Goal: Task Accomplishment & Management: Use online tool/utility

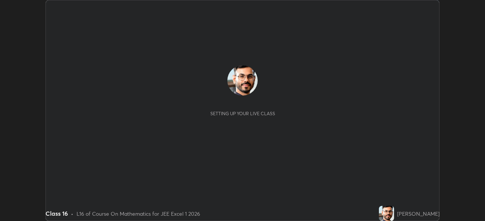
scroll to position [221, 484]
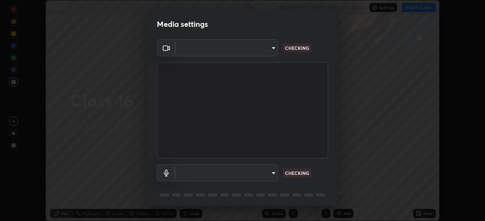
type input "134d1b19bf6860d587459906a7679876aeb3e381516b9be6bb745b9f97a347e3"
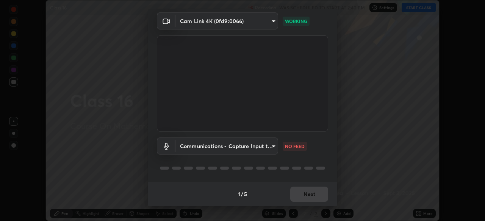
click at [266, 146] on body "Erase all Class 16 Recording WAS SCHEDULED TO START AT 2:40 PM Settings START C…" at bounding box center [242, 110] width 485 height 221
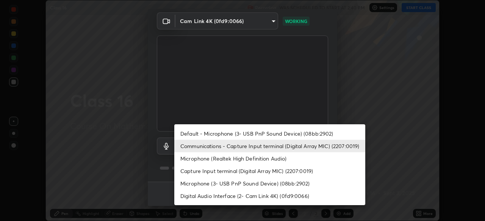
click at [283, 134] on li "Default - Microphone (3- USB PnP Sound Device) (08bb:2902)" at bounding box center [269, 134] width 191 height 12
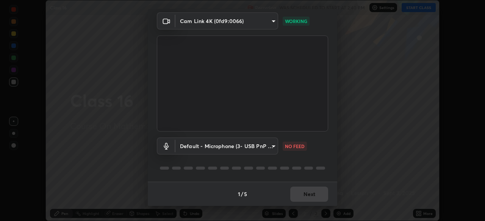
click at [258, 148] on body "Erase all Class 16 Recording WAS SCHEDULED TO START AT 2:40 PM Settings START C…" at bounding box center [242, 110] width 485 height 221
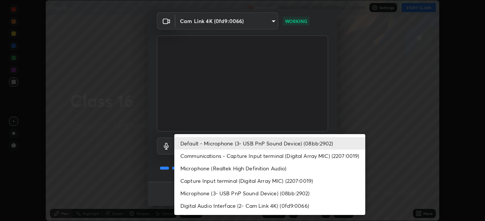
click at [257, 158] on li "Communications - Capture Input terminal (Digital Array MIC) (2207:0019)" at bounding box center [269, 156] width 191 height 12
type input "communications"
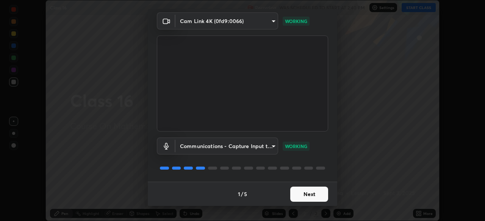
click at [315, 198] on button "Next" at bounding box center [309, 194] width 38 height 15
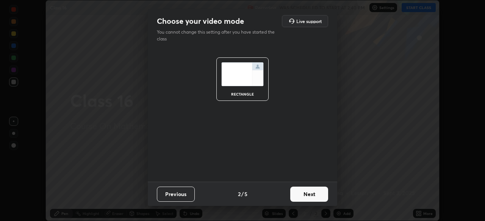
click at [316, 196] on button "Next" at bounding box center [309, 194] width 38 height 15
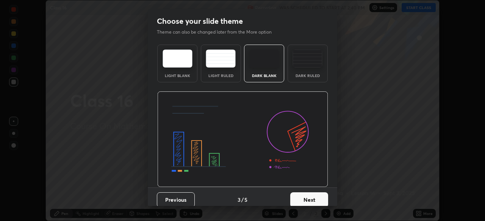
click at [316, 196] on button "Next" at bounding box center [309, 200] width 38 height 15
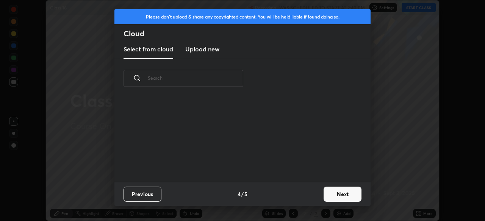
click at [336, 192] on button "Next" at bounding box center [342, 194] width 38 height 15
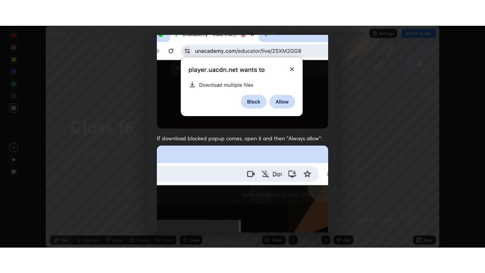
scroll to position [181, 0]
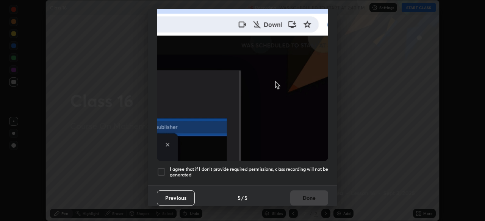
click at [293, 172] on h5 "I agree that if I don't provide required permissions, class recording will not …" at bounding box center [249, 173] width 158 height 12
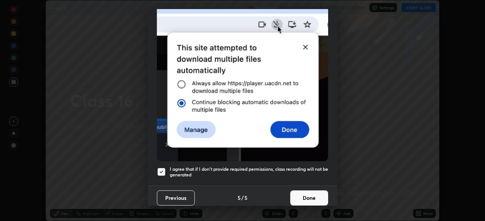
click at [308, 194] on button "Done" at bounding box center [309, 198] width 38 height 15
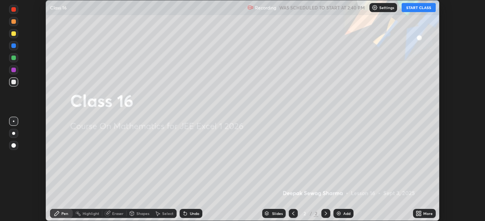
click at [420, 212] on icon at bounding box center [420, 213] width 2 height 2
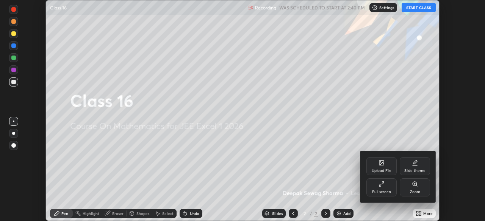
click at [387, 187] on div "Full screen" at bounding box center [381, 188] width 30 height 18
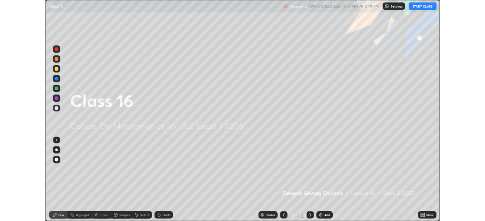
scroll to position [273, 485]
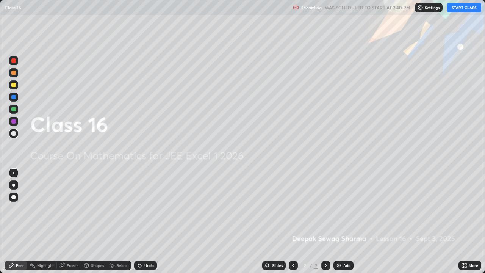
click at [461, 7] on button "START CLASS" at bounding box center [464, 7] width 34 height 9
click at [14, 109] on div at bounding box center [13, 109] width 5 height 5
click at [18, 184] on div at bounding box center [13, 184] width 9 height 9
click at [341, 221] on div "Add" at bounding box center [343, 264] width 20 height 9
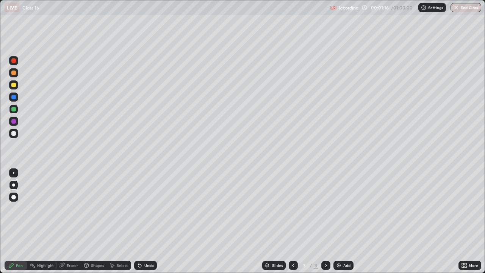
click at [14, 110] on div at bounding box center [13, 109] width 5 height 5
click at [13, 111] on div at bounding box center [13, 109] width 5 height 5
click at [12, 133] on div at bounding box center [13, 133] width 5 height 5
click at [144, 221] on div "Undo" at bounding box center [148, 265] width 9 height 4
click at [14, 86] on div at bounding box center [13, 85] width 5 height 5
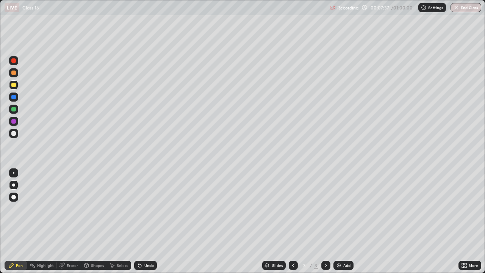
click at [15, 133] on div at bounding box center [13, 133] width 5 height 5
click at [11, 109] on div at bounding box center [13, 109] width 5 height 5
click at [14, 99] on div at bounding box center [13, 97] width 5 height 5
click at [326, 221] on icon at bounding box center [326, 265] width 6 height 6
click at [343, 221] on div "Add" at bounding box center [346, 265] width 7 height 4
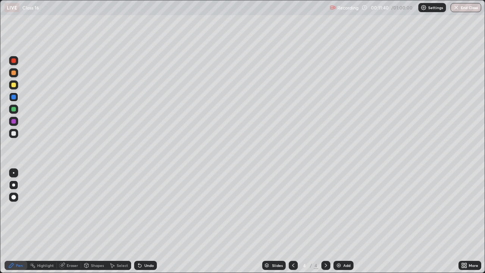
click at [13, 83] on div at bounding box center [13, 85] width 5 height 5
click at [14, 85] on div at bounding box center [13, 85] width 5 height 5
click at [292, 221] on icon at bounding box center [293, 265] width 6 height 6
click at [325, 221] on icon at bounding box center [326, 265] width 6 height 6
click at [12, 134] on div at bounding box center [13, 133] width 5 height 5
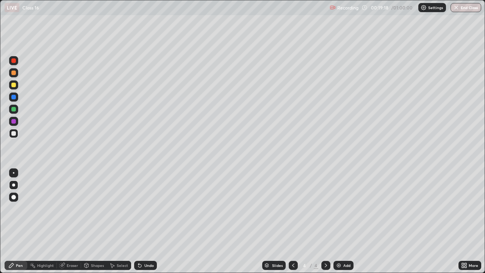
click at [14, 73] on div at bounding box center [13, 72] width 5 height 5
click at [338, 221] on img at bounding box center [338, 265] width 6 height 6
click at [12, 133] on div at bounding box center [13, 133] width 5 height 5
click at [292, 221] on icon at bounding box center [293, 265] width 6 height 6
click at [325, 221] on icon at bounding box center [326, 265] width 6 height 6
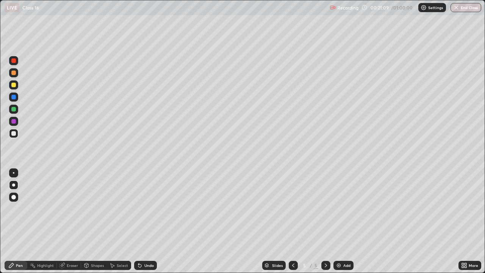
click at [292, 221] on icon at bounding box center [293, 265] width 6 height 6
click at [325, 221] on icon at bounding box center [326, 265] width 6 height 6
click at [292, 221] on icon at bounding box center [293, 265] width 6 height 6
click at [321, 221] on div at bounding box center [325, 264] width 9 height 9
click at [14, 111] on div at bounding box center [13, 109] width 5 height 5
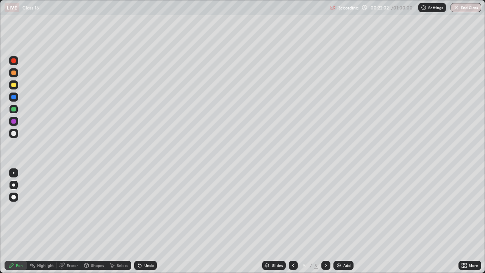
click at [14, 120] on div at bounding box center [13, 121] width 5 height 5
click at [12, 133] on div at bounding box center [13, 133] width 5 height 5
click at [464, 221] on icon at bounding box center [464, 265] width 6 height 6
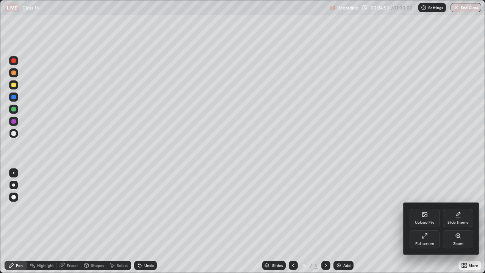
click at [420, 221] on div "Full screen" at bounding box center [424, 239] width 30 height 18
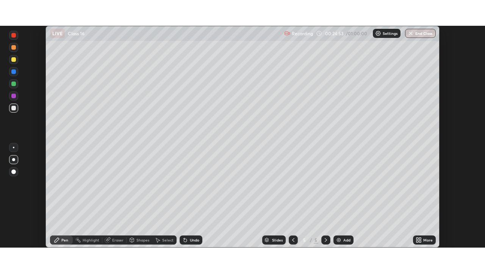
scroll to position [37636, 37373]
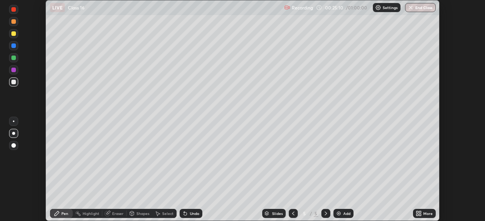
click at [421, 213] on div "More" at bounding box center [424, 213] width 23 height 9
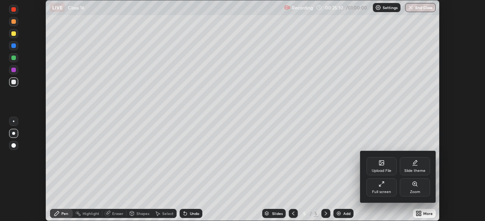
click at [376, 192] on div "Full screen" at bounding box center [381, 192] width 19 height 4
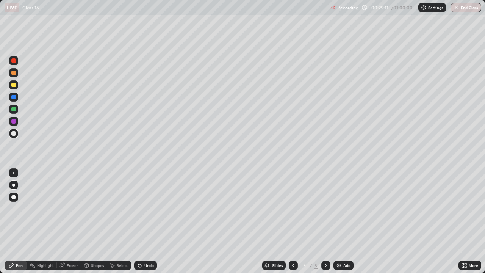
scroll to position [273, 485]
click at [293, 221] on icon at bounding box center [293, 265] width 6 height 6
click at [324, 221] on icon at bounding box center [326, 265] width 6 height 6
click at [339, 221] on img at bounding box center [338, 265] width 6 height 6
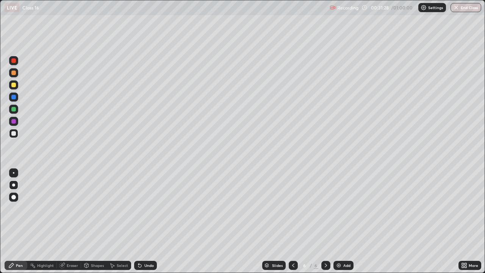
click at [16, 109] on div at bounding box center [13, 109] width 5 height 5
click at [13, 133] on div at bounding box center [13, 133] width 5 height 5
click at [12, 133] on div at bounding box center [13, 133] width 5 height 5
click at [13, 134] on div at bounding box center [13, 133] width 5 height 5
click at [91, 221] on div "Shapes" at bounding box center [97, 265] width 13 height 4
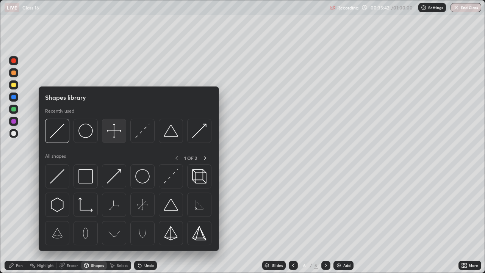
click at [112, 133] on img at bounding box center [114, 130] width 14 height 14
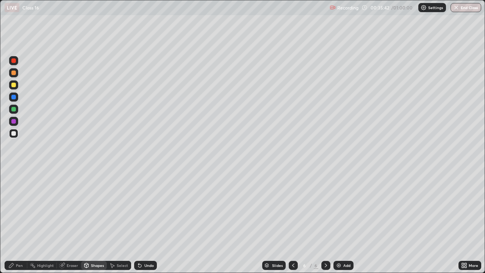
click at [12, 137] on div at bounding box center [13, 133] width 9 height 9
click at [17, 221] on div "Pen" at bounding box center [19, 265] width 7 height 4
click at [12, 108] on div at bounding box center [13, 109] width 5 height 5
click at [14, 221] on icon at bounding box center [11, 265] width 6 height 6
click at [12, 133] on div at bounding box center [13, 133] width 5 height 5
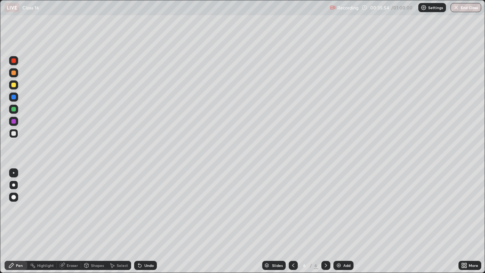
click at [12, 122] on div at bounding box center [13, 121] width 5 height 5
click at [14, 172] on div at bounding box center [13, 172] width 9 height 9
click at [13, 108] on div at bounding box center [13, 109] width 5 height 5
click at [14, 97] on div at bounding box center [13, 97] width 5 height 5
click at [11, 110] on div at bounding box center [13, 109] width 5 height 5
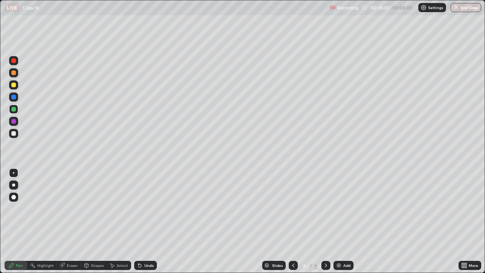
click at [13, 95] on div at bounding box center [13, 97] width 5 height 5
click at [12, 85] on div at bounding box center [13, 85] width 5 height 5
click at [91, 221] on div "Shapes" at bounding box center [97, 265] width 13 height 4
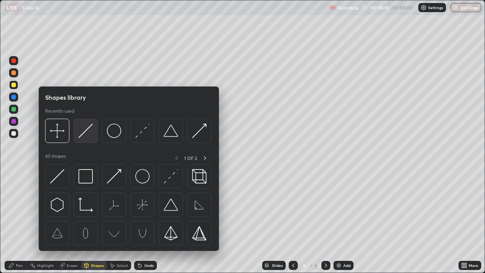
click at [83, 130] on img at bounding box center [85, 130] width 14 height 14
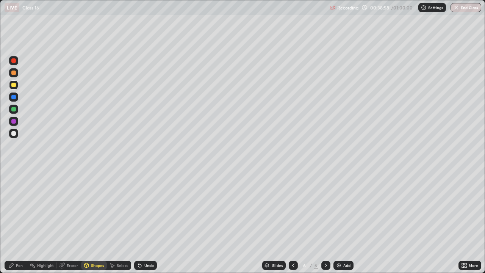
click at [12, 62] on div at bounding box center [13, 60] width 5 height 5
click at [9, 221] on icon at bounding box center [11, 265] width 6 height 6
click at [12, 121] on div at bounding box center [13, 121] width 5 height 5
click at [13, 85] on div at bounding box center [13, 85] width 5 height 5
click at [323, 221] on icon at bounding box center [326, 265] width 6 height 6
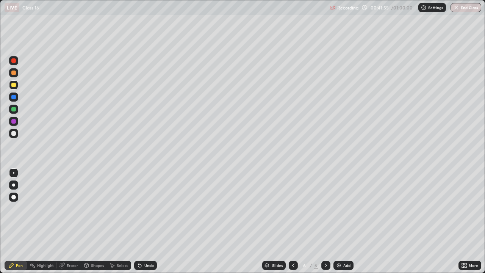
click at [339, 221] on img at bounding box center [338, 265] width 6 height 6
click at [15, 111] on div at bounding box center [13, 109] width 5 height 5
click at [292, 221] on icon at bounding box center [293, 265] width 6 height 6
click at [327, 221] on icon at bounding box center [326, 265] width 6 height 6
click at [90, 221] on div "Shapes" at bounding box center [94, 264] width 26 height 9
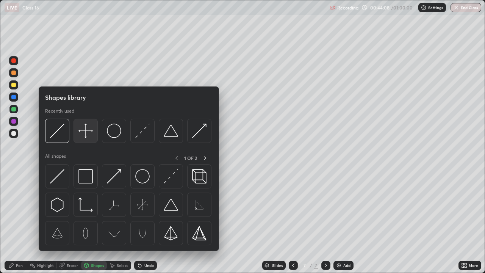
click at [85, 130] on img at bounding box center [85, 130] width 14 height 14
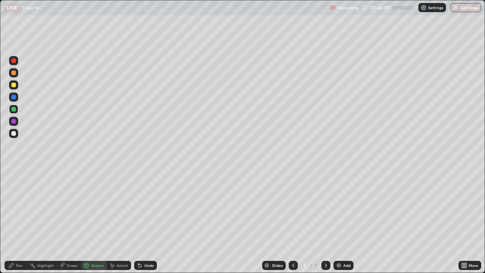
click at [13, 134] on div at bounding box center [13, 133] width 5 height 5
click at [17, 221] on div "Pen" at bounding box center [19, 265] width 7 height 4
click at [14, 109] on div at bounding box center [13, 109] width 5 height 5
click at [94, 221] on div "Shapes" at bounding box center [97, 265] width 13 height 4
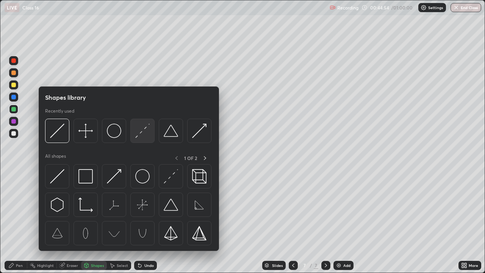
click at [140, 135] on img at bounding box center [142, 130] width 14 height 14
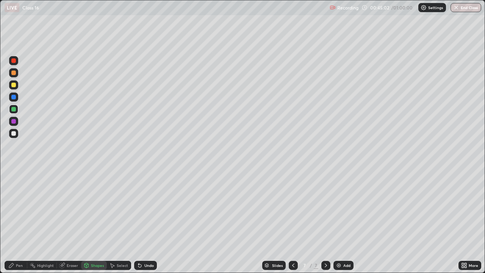
click at [18, 221] on div "Pen" at bounding box center [19, 265] width 7 height 4
click at [16, 121] on div at bounding box center [13, 121] width 5 height 5
click at [89, 221] on div "Shapes" at bounding box center [94, 264] width 26 height 9
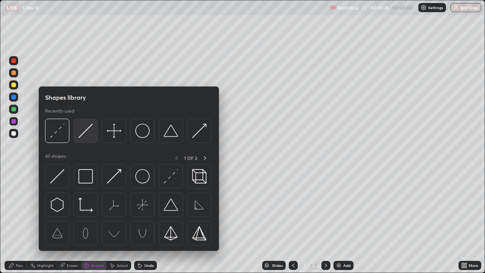
click at [89, 131] on img at bounding box center [85, 130] width 14 height 14
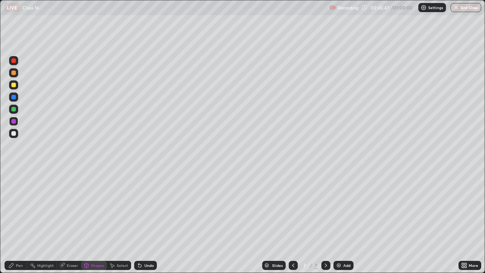
click at [144, 221] on div "Undo" at bounding box center [145, 264] width 23 height 9
click at [19, 221] on div "Pen" at bounding box center [16, 264] width 23 height 9
click at [69, 221] on div "Eraser" at bounding box center [72, 265] width 11 height 4
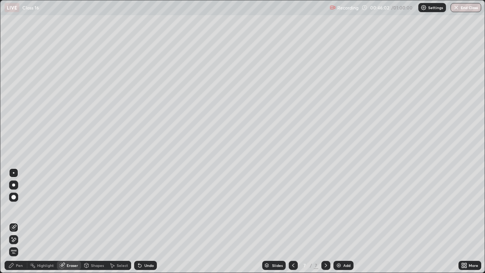
click at [14, 221] on icon at bounding box center [14, 227] width 6 height 6
click at [18, 221] on div "Pen" at bounding box center [19, 265] width 7 height 4
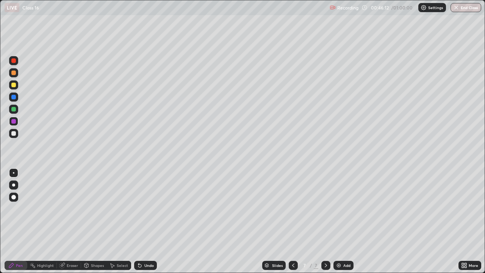
click at [14, 87] on div at bounding box center [13, 84] width 9 height 9
click at [16, 109] on div at bounding box center [13, 108] width 9 height 9
click at [14, 120] on div at bounding box center [13, 121] width 5 height 5
click at [14, 98] on div at bounding box center [13, 97] width 5 height 5
click at [89, 221] on icon at bounding box center [86, 265] width 6 height 6
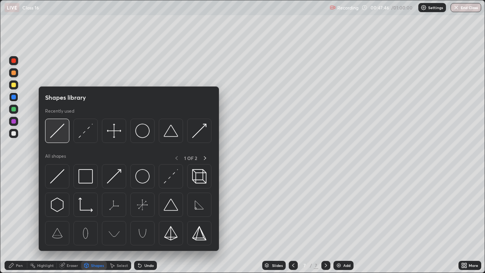
click at [58, 133] on img at bounding box center [57, 130] width 14 height 14
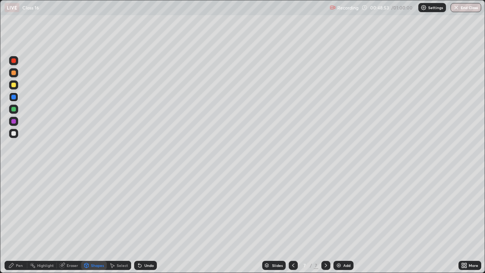
click at [325, 221] on icon at bounding box center [326, 265] width 6 height 6
click at [339, 221] on img at bounding box center [338, 265] width 6 height 6
click at [14, 86] on div at bounding box center [13, 85] width 5 height 5
click at [148, 221] on div "Undo" at bounding box center [148, 265] width 9 height 4
click at [13, 221] on icon at bounding box center [11, 265] width 6 height 6
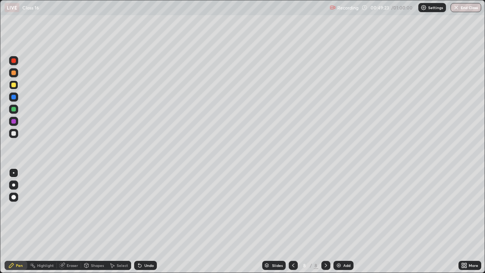
click at [13, 184] on div at bounding box center [13, 184] width 3 height 3
click at [338, 221] on img at bounding box center [338, 265] width 6 height 6
click at [14, 133] on div at bounding box center [13, 133] width 5 height 5
click at [13, 84] on div at bounding box center [13, 85] width 5 height 5
click at [14, 108] on div at bounding box center [13, 109] width 5 height 5
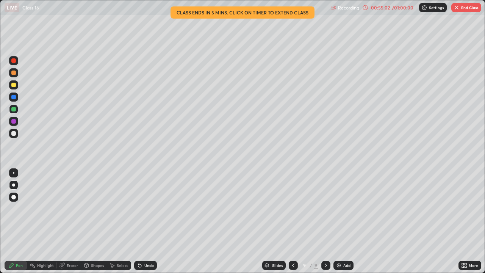
click at [14, 61] on div at bounding box center [13, 60] width 5 height 5
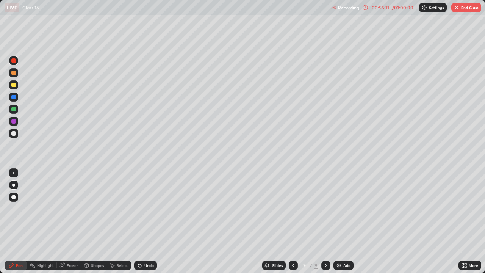
click at [292, 221] on icon at bounding box center [293, 265] width 6 height 6
click at [326, 221] on icon at bounding box center [326, 265] width 6 height 6
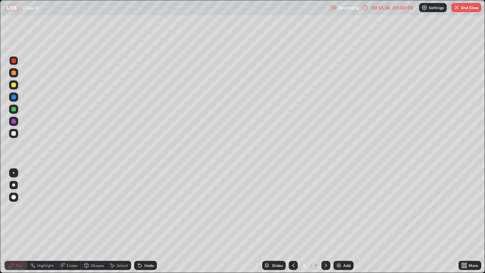
click at [324, 221] on icon at bounding box center [326, 265] width 6 height 6
click at [12, 83] on div at bounding box center [13, 85] width 5 height 5
click at [14, 111] on div at bounding box center [13, 109] width 5 height 5
click at [292, 221] on icon at bounding box center [293, 265] width 6 height 6
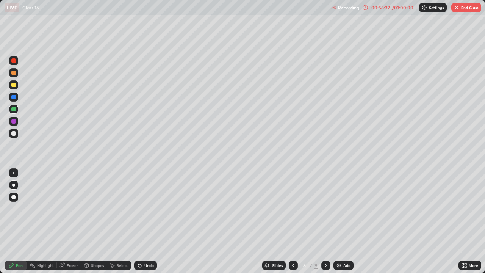
click at [290, 221] on icon at bounding box center [293, 265] width 6 height 6
click at [294, 221] on icon at bounding box center [293, 265] width 6 height 6
click at [293, 221] on div at bounding box center [292, 264] width 9 height 9
click at [323, 221] on icon at bounding box center [326, 265] width 6 height 6
click at [327, 221] on icon at bounding box center [326, 265] width 6 height 6
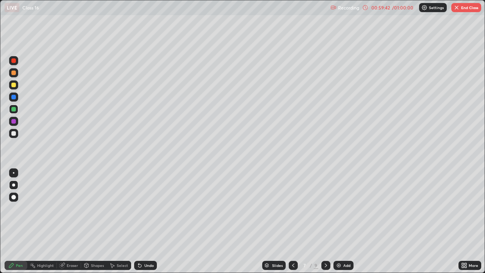
click at [325, 221] on icon at bounding box center [326, 265] width 6 height 6
click at [327, 221] on icon at bounding box center [326, 265] width 6 height 6
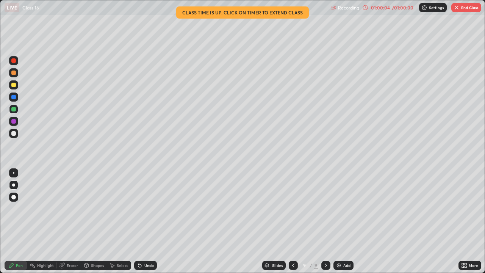
click at [457, 8] on img "button" at bounding box center [456, 8] width 6 height 6
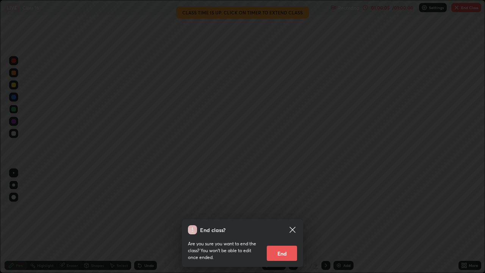
click at [279, 221] on button "End" at bounding box center [282, 252] width 30 height 15
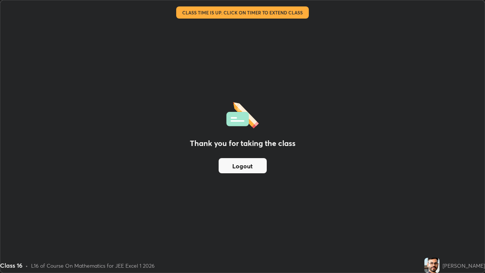
click at [244, 165] on button "Logout" at bounding box center [242, 165] width 48 height 15
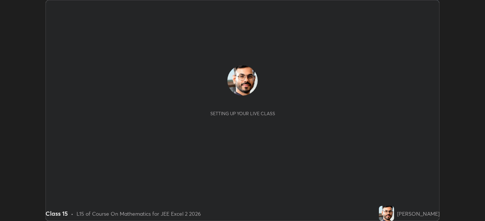
scroll to position [221, 484]
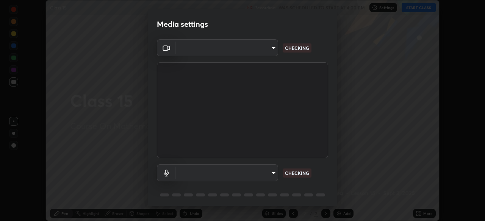
type input "134d1b19bf6860d587459906a7679876aeb3e381516b9be6bb745b9f97a347e3"
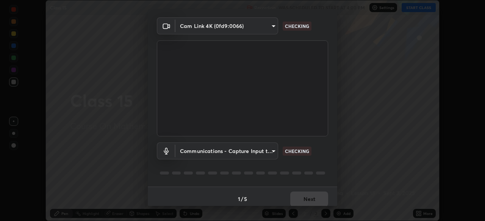
scroll to position [27, 0]
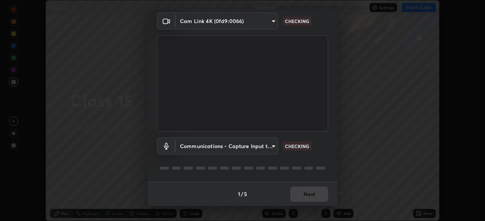
click at [265, 145] on body "Erase all Class 15 Recording WAS SCHEDULED TO START AT 4:00 PM Settings START C…" at bounding box center [242, 110] width 485 height 221
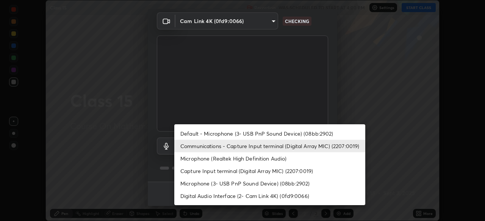
click at [279, 136] on li "Default - Microphone (3- USB PnP Sound Device) (08bb:2902)" at bounding box center [269, 134] width 191 height 12
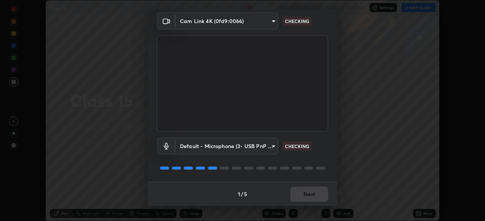
click at [265, 148] on body "Erase all Class 15 Recording WAS SCHEDULED TO START AT 4:00 PM Settings START C…" at bounding box center [242, 110] width 485 height 221
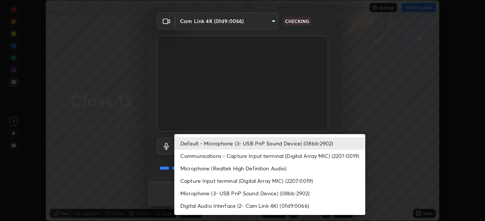
click at [256, 159] on li "Communications - Capture Input terminal (Digital Array MIC) (2207:0019)" at bounding box center [269, 156] width 191 height 12
type input "communications"
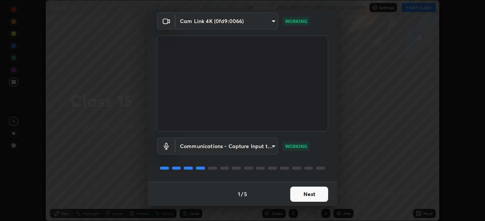
click at [309, 193] on button "Next" at bounding box center [309, 194] width 38 height 15
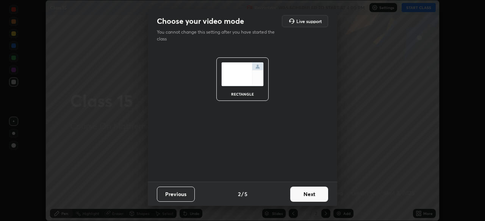
scroll to position [0, 0]
click at [311, 193] on button "Next" at bounding box center [309, 194] width 38 height 15
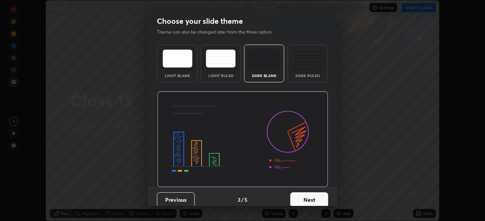
click at [311, 193] on button "Next" at bounding box center [309, 200] width 38 height 15
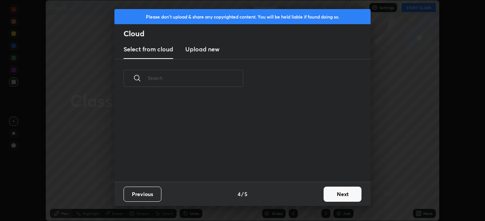
click at [337, 197] on button "Next" at bounding box center [342, 194] width 38 height 15
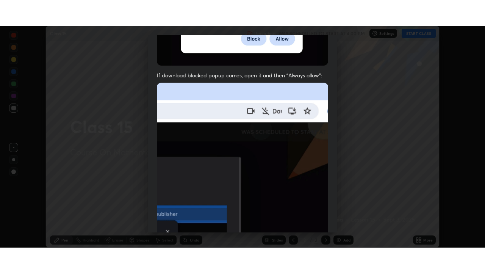
scroll to position [181, 0]
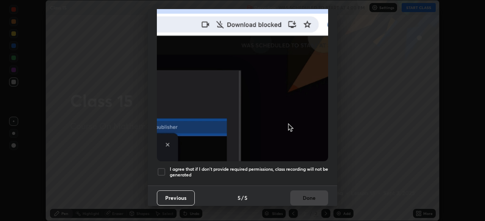
click at [274, 168] on h5 "I agree that if I don't provide required permissions, class recording will not …" at bounding box center [249, 173] width 158 height 12
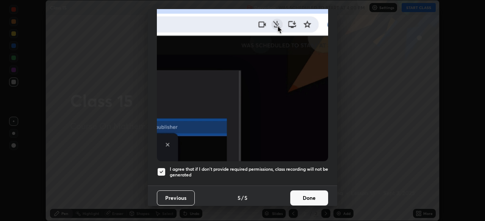
click at [299, 193] on button "Done" at bounding box center [309, 198] width 38 height 15
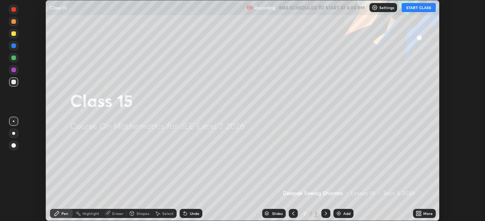
click at [417, 6] on button "START CLASS" at bounding box center [418, 7] width 34 height 9
click at [420, 212] on icon at bounding box center [420, 213] width 2 height 2
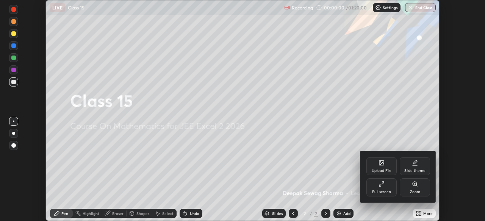
click at [382, 189] on div "Full screen" at bounding box center [381, 188] width 30 height 18
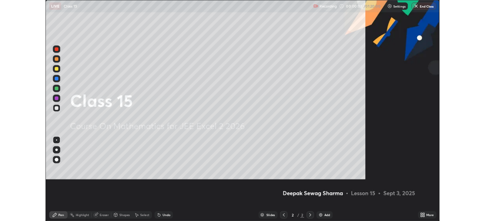
scroll to position [273, 485]
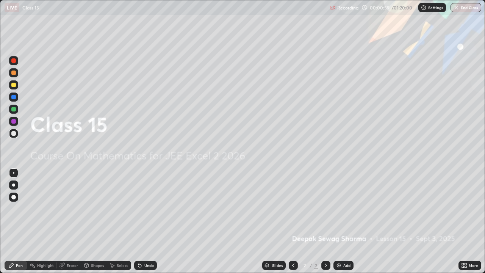
click at [324, 221] on icon at bounding box center [326, 265] width 6 height 6
click at [337, 221] on img at bounding box center [338, 265] width 6 height 6
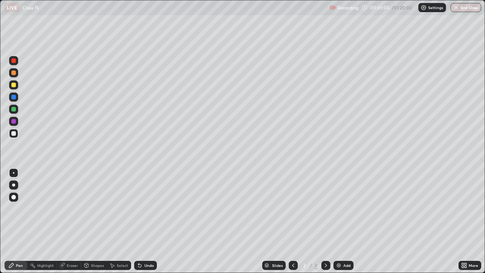
click at [14, 85] on div at bounding box center [13, 85] width 5 height 5
click at [14, 185] on div at bounding box center [13, 184] width 3 height 3
click at [17, 133] on div at bounding box center [13, 133] width 9 height 9
click at [16, 84] on div at bounding box center [13, 84] width 9 height 9
click at [10, 110] on div at bounding box center [13, 108] width 9 height 9
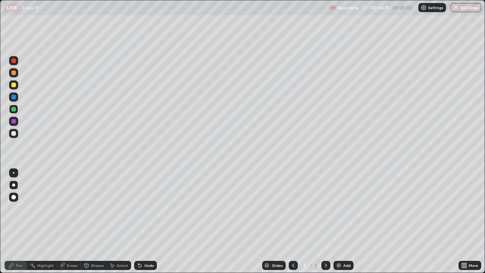
click at [12, 134] on div at bounding box center [13, 133] width 5 height 5
click at [86, 221] on icon at bounding box center [86, 266] width 0 height 3
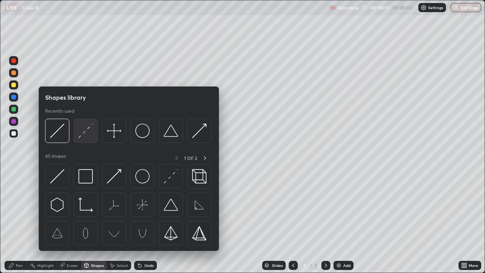
click at [86, 133] on img at bounding box center [85, 130] width 14 height 14
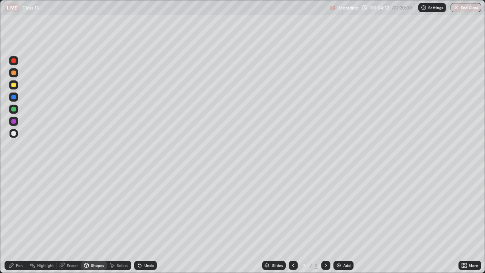
click at [15, 84] on div at bounding box center [13, 85] width 5 height 5
click at [14, 72] on div at bounding box center [13, 72] width 5 height 5
click at [12, 221] on icon at bounding box center [11, 265] width 6 height 6
click at [13, 98] on div at bounding box center [13, 97] width 5 height 5
click at [14, 86] on div at bounding box center [13, 85] width 5 height 5
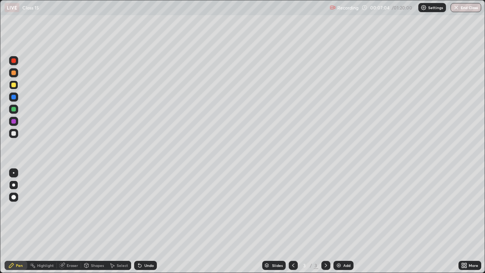
click at [13, 122] on div at bounding box center [13, 121] width 5 height 5
click at [324, 221] on icon at bounding box center [326, 265] width 6 height 6
click at [338, 221] on img at bounding box center [338, 265] width 6 height 6
click at [13, 73] on div at bounding box center [13, 72] width 5 height 5
click at [293, 221] on icon at bounding box center [293, 265] width 6 height 6
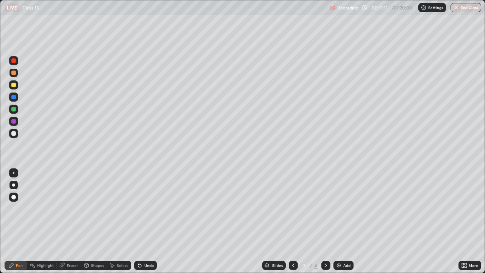
click at [323, 221] on icon at bounding box center [326, 265] width 6 height 6
click at [14, 109] on div at bounding box center [13, 109] width 5 height 5
click at [144, 221] on div "Undo" at bounding box center [148, 265] width 9 height 4
click at [14, 85] on div at bounding box center [13, 85] width 5 height 5
click at [338, 221] on img at bounding box center [338, 265] width 6 height 6
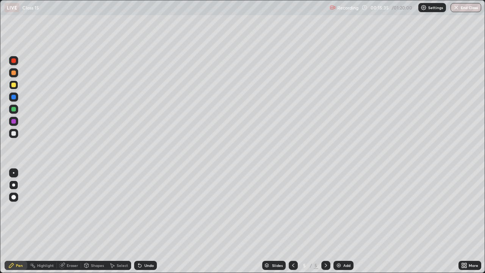
click at [12, 131] on div at bounding box center [13, 133] width 5 height 5
click at [14, 109] on div at bounding box center [13, 109] width 5 height 5
click at [292, 221] on icon at bounding box center [293, 265] width 6 height 6
click at [325, 221] on icon at bounding box center [325, 265] width 2 height 4
click at [324, 221] on div at bounding box center [325, 264] width 9 height 9
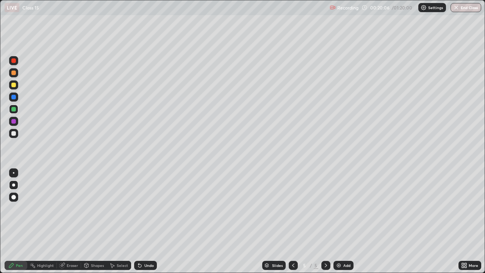
click at [343, 221] on div "Add" at bounding box center [346, 265] width 7 height 4
click at [13, 87] on div at bounding box center [13, 85] width 5 height 5
click at [293, 221] on icon at bounding box center [293, 265] width 6 height 6
click at [292, 221] on icon at bounding box center [293, 265] width 6 height 6
click at [324, 221] on icon at bounding box center [326, 265] width 6 height 6
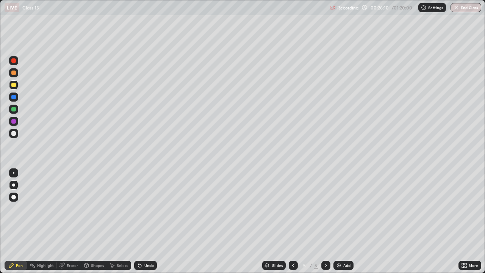
click at [325, 221] on icon at bounding box center [326, 265] width 6 height 6
click at [13, 134] on div at bounding box center [13, 133] width 5 height 5
click at [195, 221] on div "Slides 6 / 6 Add" at bounding box center [307, 264] width 301 height 15
click at [13, 110] on div at bounding box center [13, 109] width 5 height 5
click at [13, 133] on div at bounding box center [13, 133] width 5 height 5
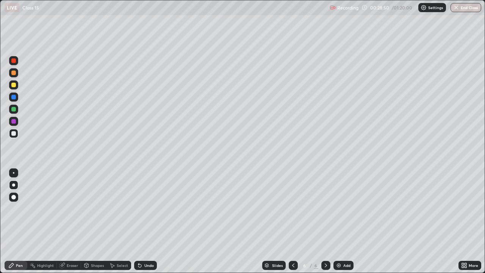
click at [11, 86] on div at bounding box center [13, 85] width 5 height 5
click at [13, 124] on div at bounding box center [13, 121] width 9 height 9
click at [147, 221] on div "Undo" at bounding box center [148, 265] width 9 height 4
click at [13, 109] on div at bounding box center [13, 109] width 5 height 5
click at [323, 221] on icon at bounding box center [326, 265] width 6 height 6
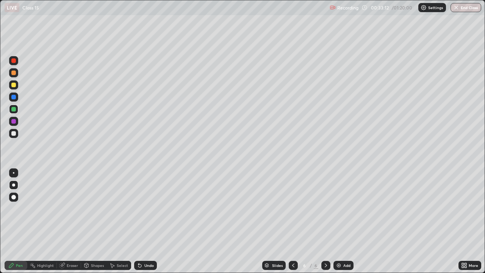
click at [338, 221] on div "Add" at bounding box center [343, 264] width 20 height 9
click at [12, 108] on div at bounding box center [13, 109] width 5 height 5
click at [466, 221] on icon at bounding box center [464, 265] width 6 height 6
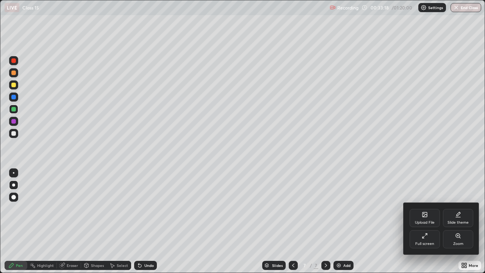
click at [424, 221] on div "Full screen" at bounding box center [424, 244] width 19 height 4
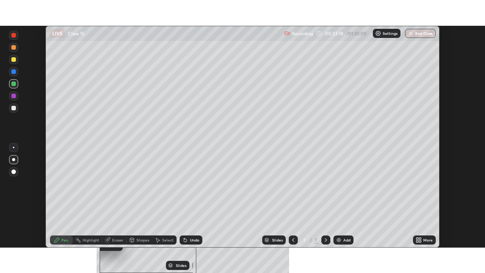
scroll to position [37636, 37373]
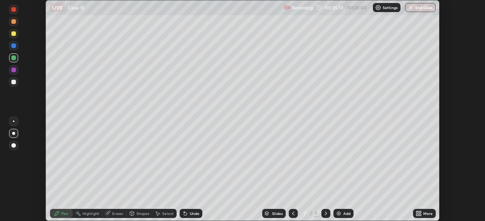
click at [420, 212] on icon at bounding box center [420, 213] width 2 height 2
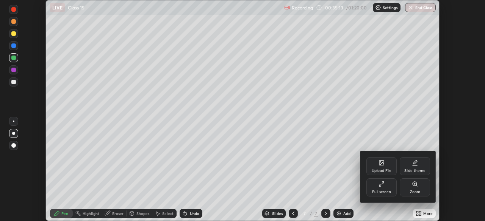
click at [383, 187] on icon at bounding box center [381, 184] width 6 height 6
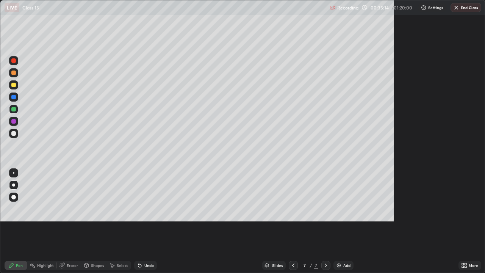
scroll to position [273, 485]
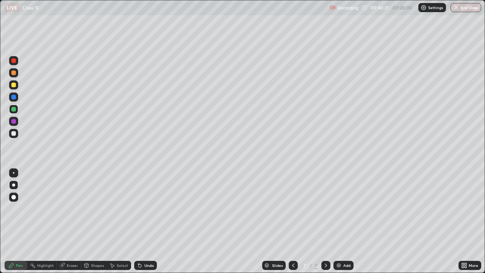
click at [14, 109] on div at bounding box center [13, 109] width 5 height 5
click at [14, 134] on div at bounding box center [13, 133] width 5 height 5
click at [89, 221] on div "Shapes" at bounding box center [94, 264] width 26 height 9
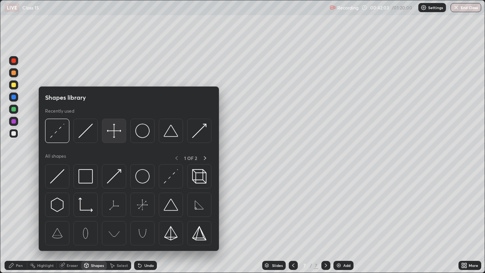
click at [109, 134] on img at bounding box center [114, 130] width 14 height 14
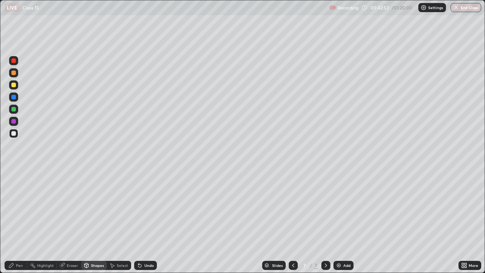
click at [91, 221] on div "Shapes" at bounding box center [97, 265] width 13 height 4
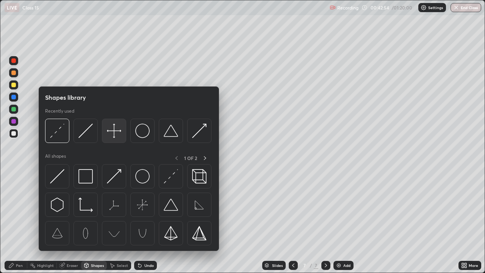
click at [115, 136] on img at bounding box center [114, 130] width 14 height 14
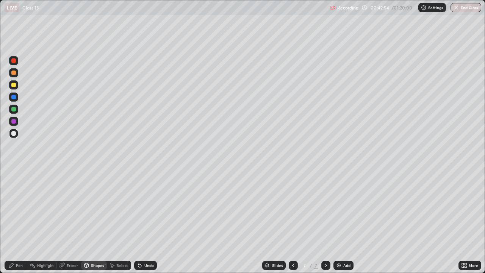
click at [13, 134] on div at bounding box center [13, 133] width 5 height 5
click at [16, 221] on div "Pen" at bounding box center [16, 264] width 23 height 9
click at [14, 122] on div at bounding box center [13, 121] width 5 height 5
click at [11, 107] on div at bounding box center [13, 108] width 9 height 9
click at [14, 98] on div at bounding box center [13, 97] width 5 height 5
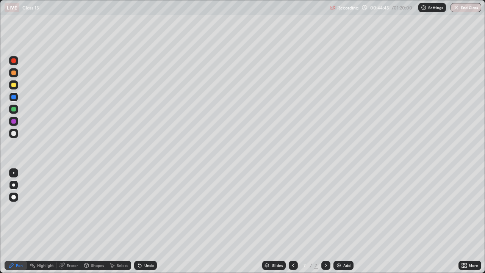
click at [147, 221] on div "Undo" at bounding box center [148, 265] width 9 height 4
click at [148, 221] on div "Undo" at bounding box center [148, 265] width 9 height 4
click at [153, 221] on div "Undo" at bounding box center [145, 264] width 23 height 9
click at [11, 107] on div at bounding box center [13, 109] width 5 height 5
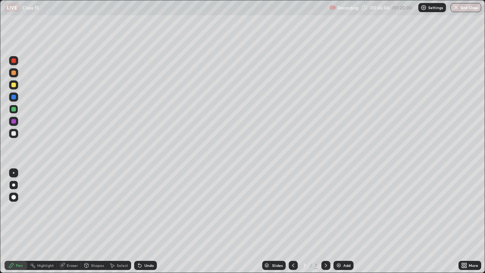
click at [12, 97] on div at bounding box center [13, 97] width 5 height 5
click at [11, 84] on div at bounding box center [13, 85] width 5 height 5
click at [86, 221] on icon at bounding box center [86, 264] width 4 height 1
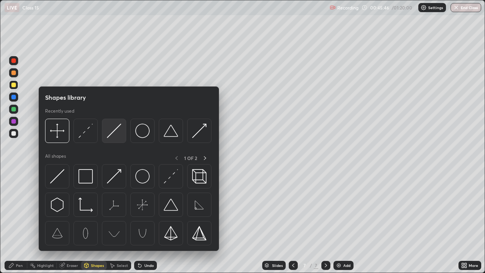
click at [111, 135] on img at bounding box center [114, 130] width 14 height 14
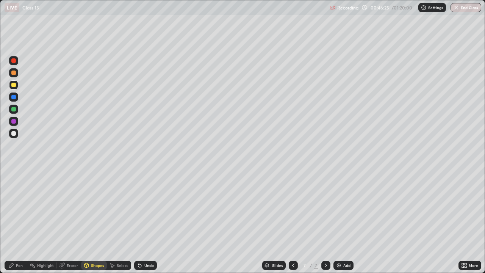
click at [13, 221] on icon at bounding box center [11, 265] width 5 height 5
click at [13, 62] on div at bounding box center [13, 60] width 5 height 5
click at [14, 121] on div at bounding box center [13, 121] width 5 height 5
click at [12, 107] on div at bounding box center [13, 109] width 5 height 5
click at [325, 221] on icon at bounding box center [325, 265] width 2 height 4
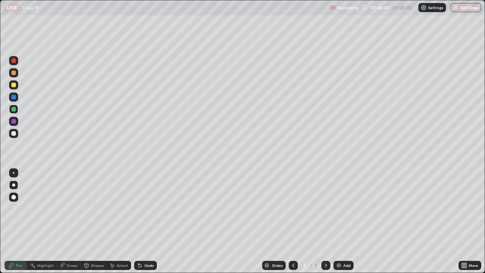
click at [340, 221] on img at bounding box center [338, 265] width 6 height 6
click at [15, 84] on div at bounding box center [13, 85] width 5 height 5
click at [92, 221] on div "Shapes" at bounding box center [97, 265] width 13 height 4
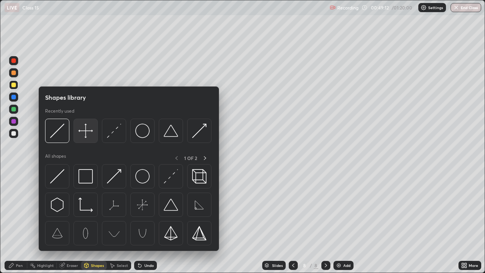
click at [84, 134] on img at bounding box center [85, 130] width 14 height 14
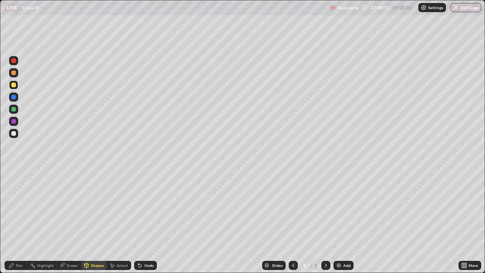
click at [14, 132] on div at bounding box center [13, 133] width 5 height 5
click at [16, 221] on div "Pen" at bounding box center [16, 264] width 23 height 9
click at [12, 74] on div at bounding box center [13, 72] width 5 height 5
click at [293, 221] on icon at bounding box center [293, 265] width 6 height 6
click at [325, 221] on icon at bounding box center [326, 265] width 6 height 6
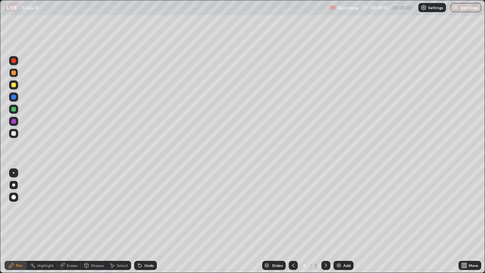
click at [14, 131] on div at bounding box center [13, 133] width 5 height 5
click at [13, 109] on div at bounding box center [13, 109] width 5 height 5
click at [94, 221] on div "Shapes" at bounding box center [97, 265] width 13 height 4
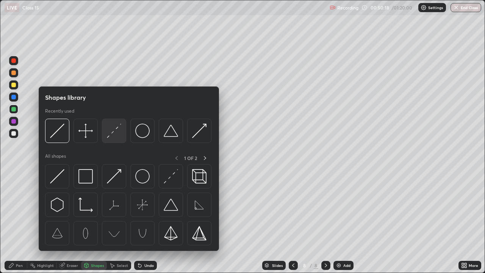
click at [112, 132] on img at bounding box center [114, 130] width 14 height 14
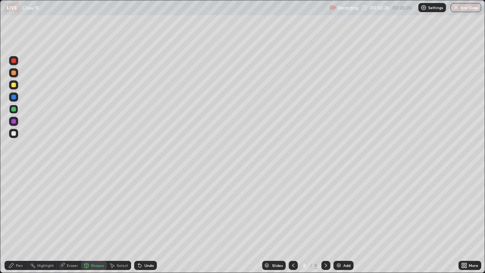
click at [16, 221] on div "Pen" at bounding box center [16, 264] width 23 height 9
click at [13, 86] on div at bounding box center [13, 85] width 5 height 5
click at [12, 109] on div at bounding box center [13, 109] width 5 height 5
click at [14, 74] on div at bounding box center [13, 72] width 5 height 5
click at [13, 134] on div at bounding box center [13, 133] width 5 height 5
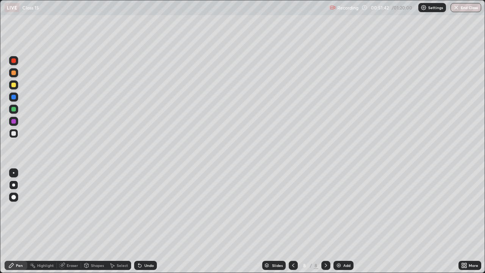
click at [13, 98] on div at bounding box center [13, 97] width 5 height 5
click at [12, 122] on div at bounding box center [13, 121] width 5 height 5
click at [89, 221] on div "Shapes" at bounding box center [94, 264] width 26 height 9
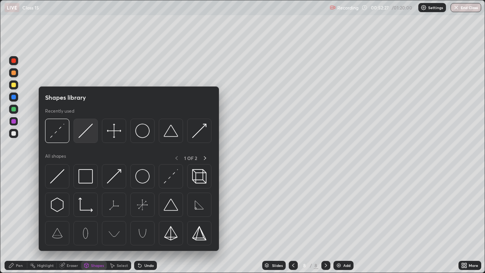
click at [86, 134] on img at bounding box center [85, 130] width 14 height 14
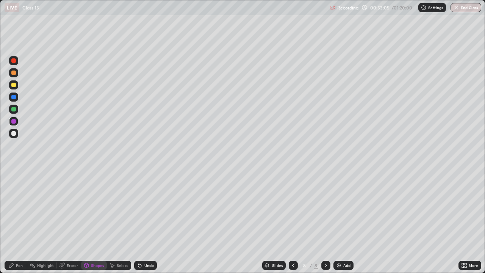
click at [65, 221] on div "Eraser" at bounding box center [69, 264] width 24 height 9
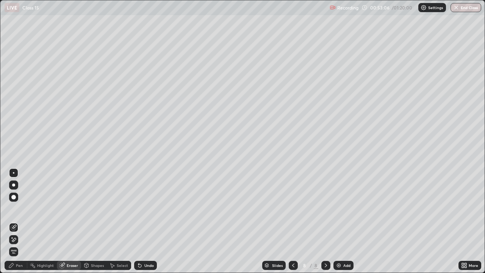
click at [12, 221] on icon at bounding box center [12, 237] width 1 height 1
click at [12, 221] on icon at bounding box center [11, 265] width 5 height 5
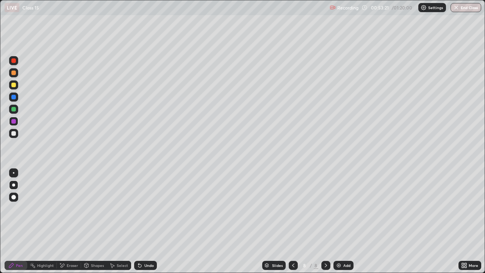
click at [11, 85] on div at bounding box center [13, 84] width 9 height 9
click at [14, 120] on div at bounding box center [13, 121] width 5 height 5
click at [13, 109] on div at bounding box center [13, 109] width 5 height 5
click at [14, 173] on div at bounding box center [14, 173] width 2 height 2
click at [14, 122] on div at bounding box center [13, 121] width 5 height 5
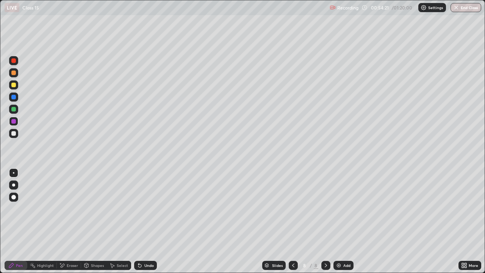
click at [14, 98] on div at bounding box center [13, 97] width 5 height 5
click at [13, 122] on div at bounding box center [13, 121] width 5 height 5
click at [13, 98] on div at bounding box center [13, 97] width 5 height 5
click at [13, 72] on div at bounding box center [13, 72] width 5 height 5
click at [325, 221] on icon at bounding box center [326, 265] width 6 height 6
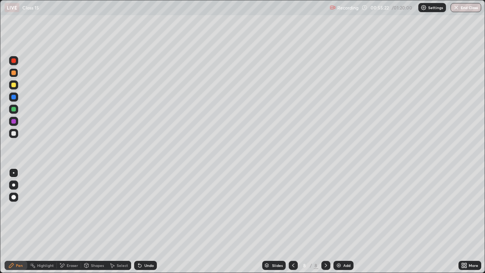
click at [339, 221] on img at bounding box center [338, 265] width 6 height 6
click at [12, 109] on div at bounding box center [13, 109] width 5 height 5
click at [142, 221] on div "Undo" at bounding box center [145, 264] width 23 height 9
click at [14, 134] on div at bounding box center [13, 133] width 5 height 5
click at [292, 221] on icon at bounding box center [293, 265] width 6 height 6
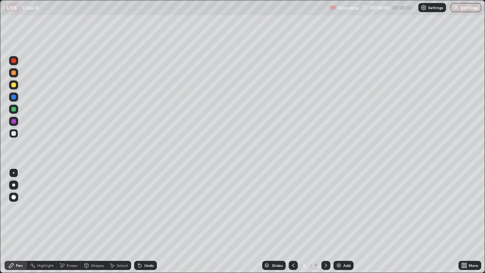
click at [292, 221] on icon at bounding box center [293, 265] width 2 height 4
click at [324, 221] on icon at bounding box center [326, 265] width 6 height 6
click at [10, 134] on div at bounding box center [13, 133] width 9 height 9
click at [340, 221] on img at bounding box center [338, 265] width 6 height 6
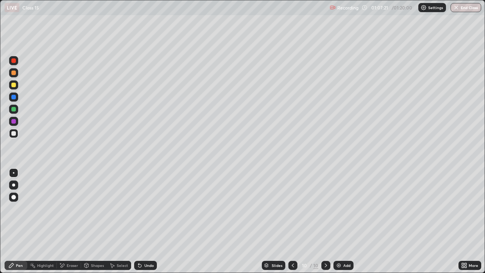
click at [15, 84] on div at bounding box center [13, 85] width 5 height 5
click at [14, 135] on div at bounding box center [13, 133] width 5 height 5
click at [14, 121] on div at bounding box center [13, 121] width 5 height 5
click at [292, 221] on icon at bounding box center [293, 265] width 6 height 6
click at [293, 221] on icon at bounding box center [293, 265] width 6 height 6
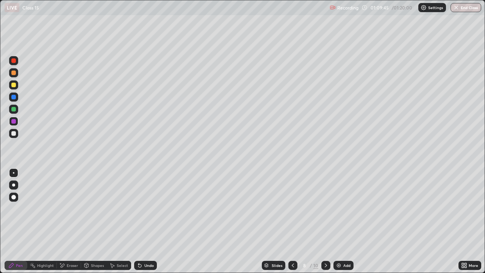
click at [325, 221] on icon at bounding box center [326, 265] width 6 height 6
click at [14, 61] on div at bounding box center [13, 60] width 5 height 5
click at [13, 98] on div at bounding box center [13, 97] width 5 height 5
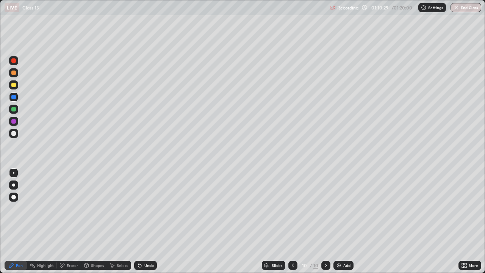
click at [146, 221] on div "Undo" at bounding box center [148, 265] width 9 height 4
click at [145, 221] on div "Undo" at bounding box center [148, 265] width 9 height 4
click at [291, 221] on icon at bounding box center [293, 265] width 6 height 6
click at [325, 221] on icon at bounding box center [326, 265] width 6 height 6
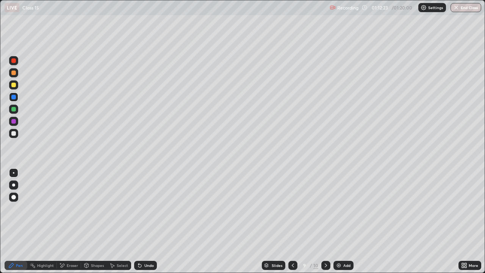
click at [325, 221] on icon at bounding box center [326, 265] width 6 height 6
click at [323, 221] on icon at bounding box center [326, 265] width 6 height 6
click at [341, 221] on div "Add" at bounding box center [343, 264] width 20 height 9
click at [12, 84] on div at bounding box center [13, 85] width 5 height 5
click at [293, 221] on icon at bounding box center [293, 265] width 2 height 4
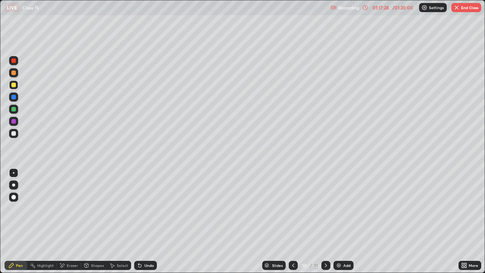
click at [324, 221] on icon at bounding box center [326, 265] width 6 height 6
click at [457, 8] on img "button" at bounding box center [456, 8] width 6 height 6
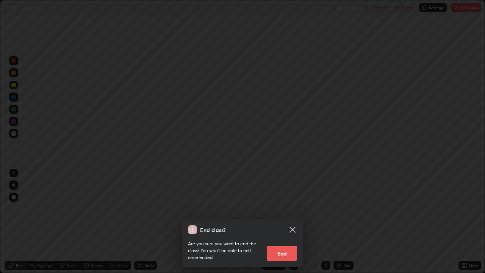
click at [284, 221] on button "End" at bounding box center [282, 252] width 30 height 15
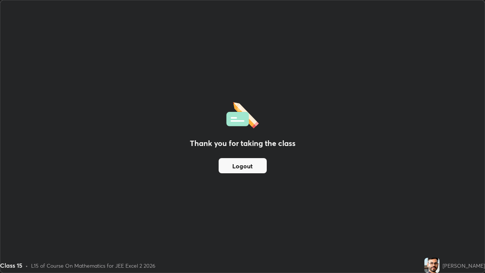
click at [255, 167] on button "Logout" at bounding box center [242, 165] width 48 height 15
